Goal: Navigation & Orientation: Find specific page/section

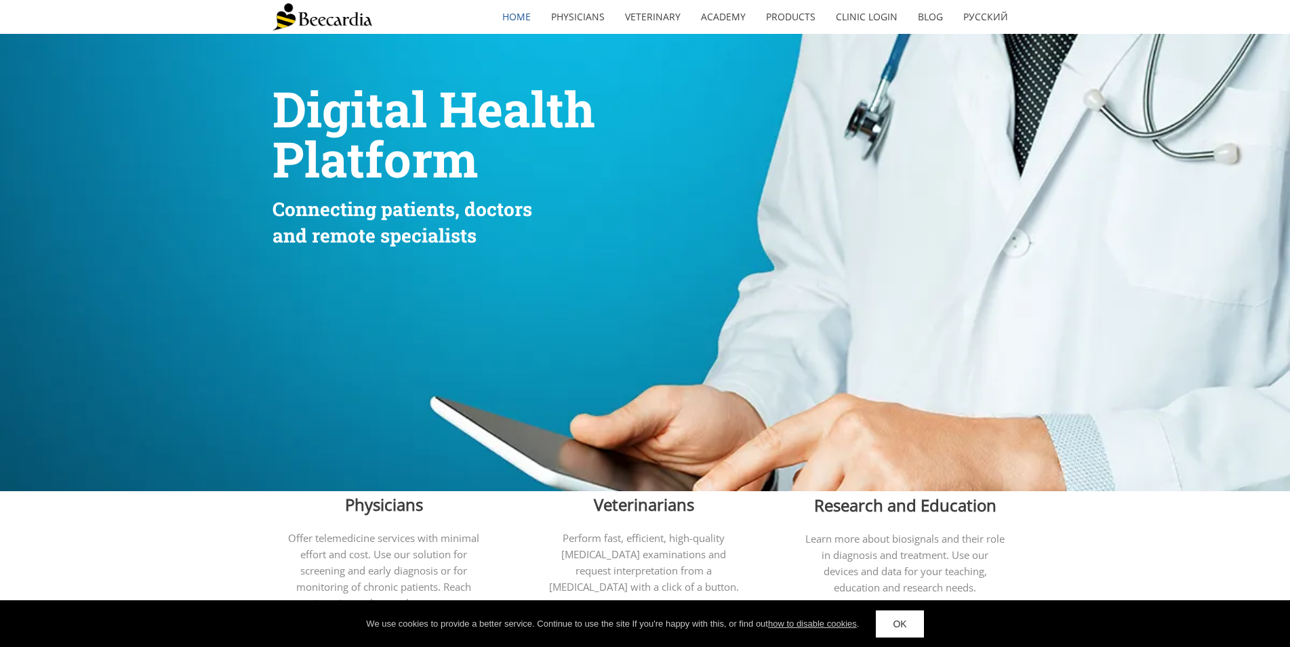
click at [900, 628] on link "OK" at bounding box center [899, 624] width 47 height 27
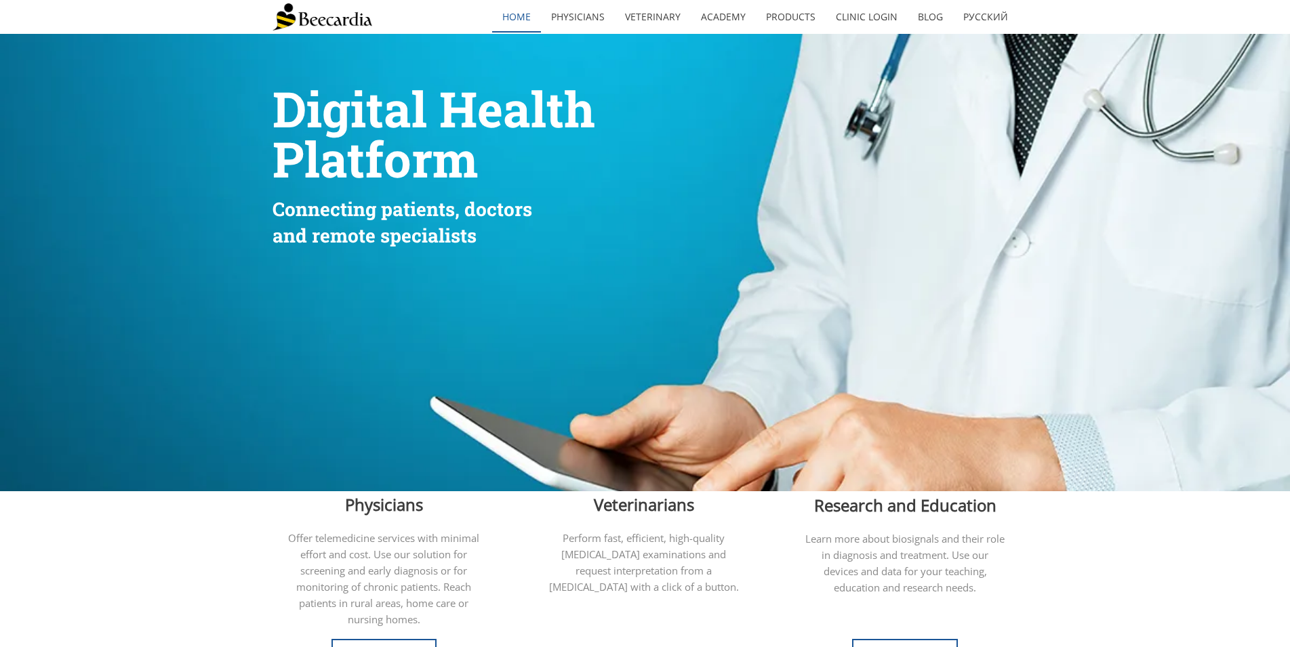
click at [523, 11] on link "home" at bounding box center [516, 16] width 49 height 31
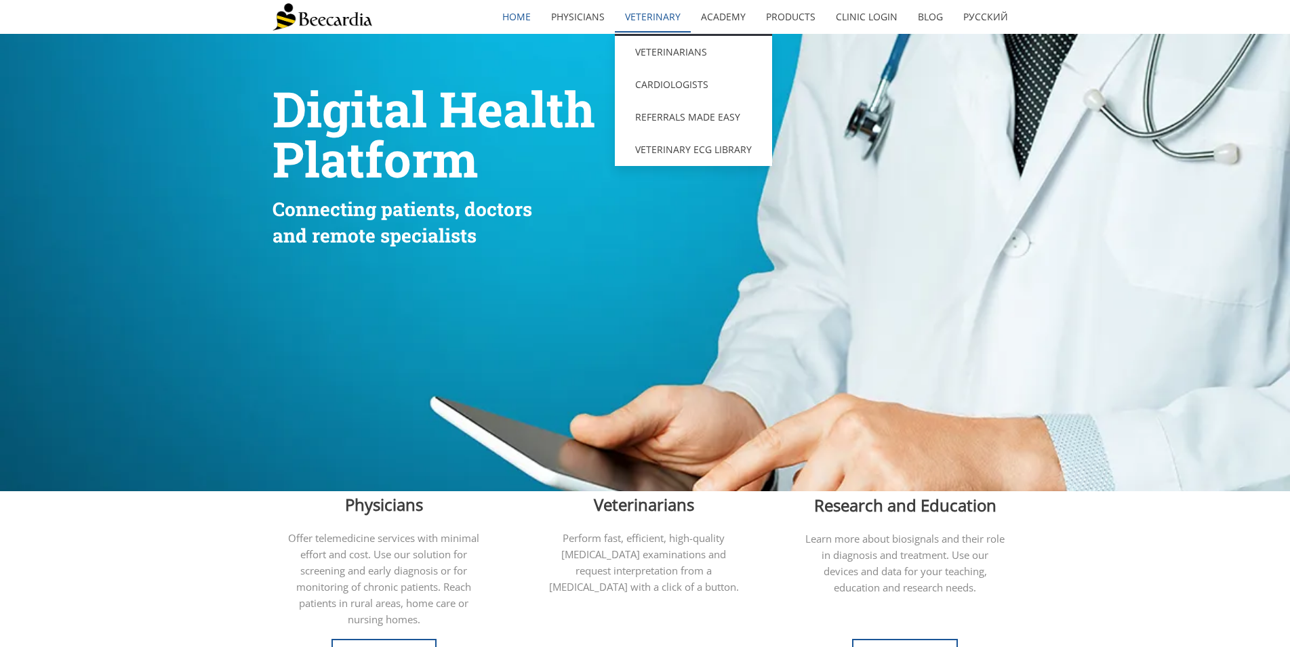
click at [675, 25] on link "Veterinary" at bounding box center [653, 16] width 76 height 31
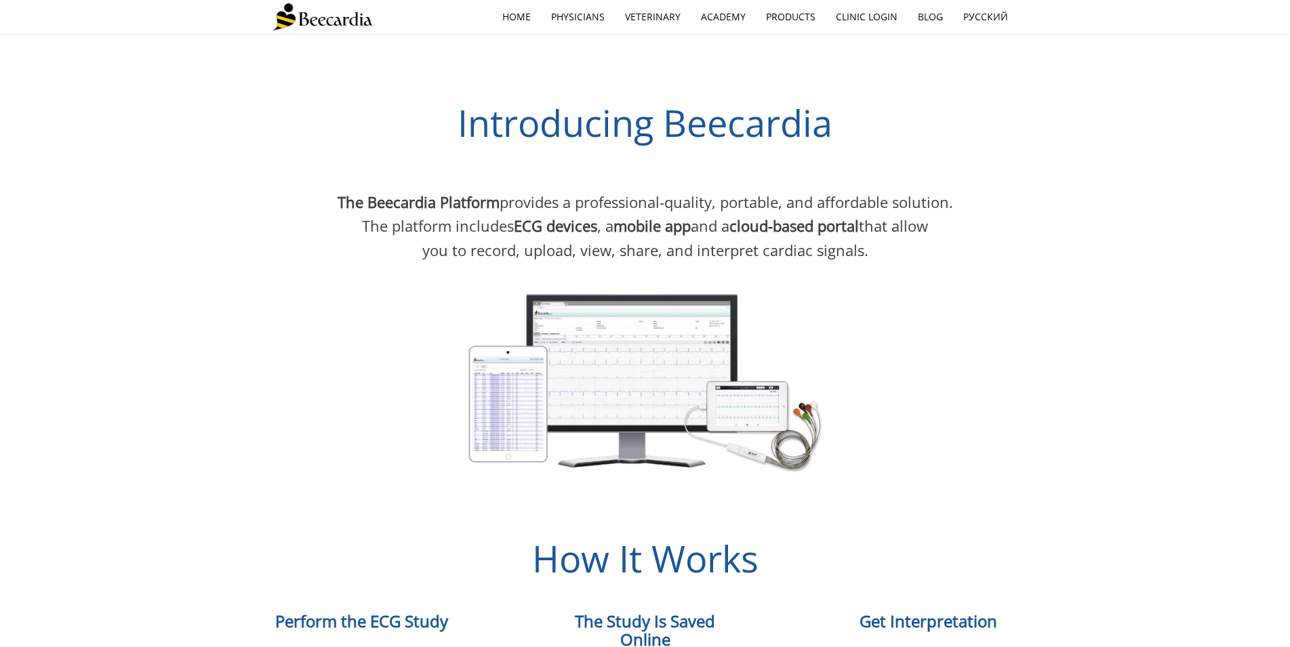
scroll to position [518, 0]
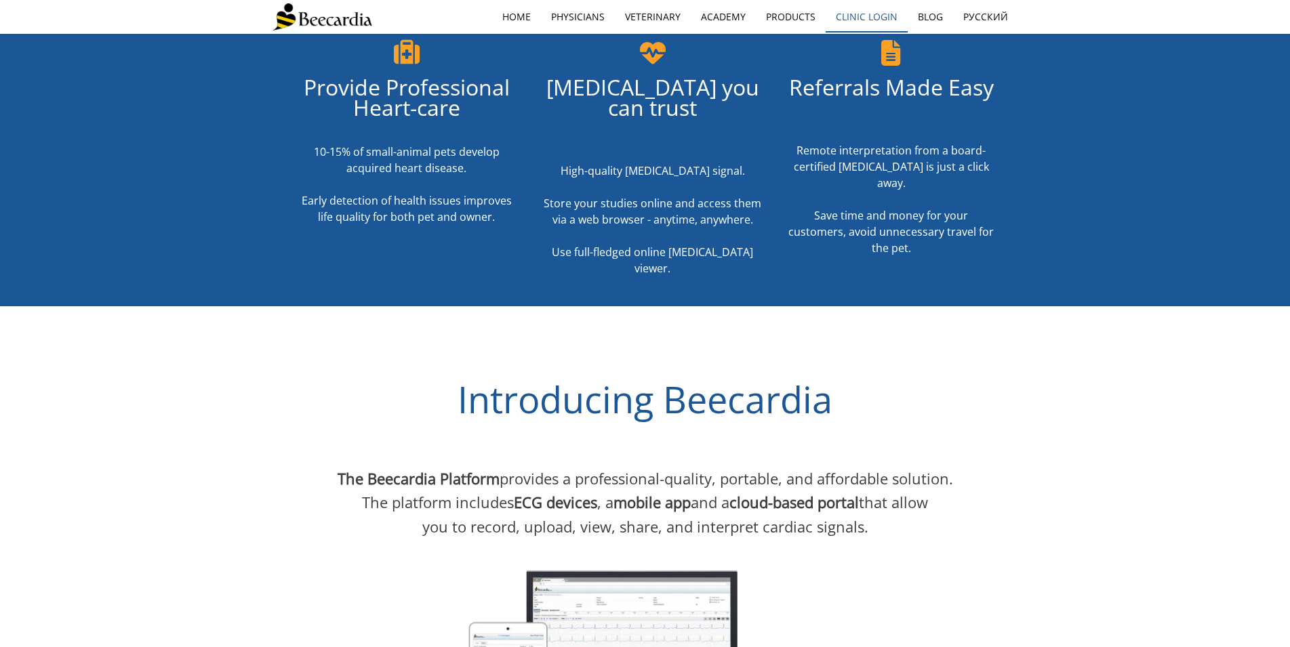
click at [874, 17] on link "Clinic Login" at bounding box center [867, 16] width 82 height 31
